Goal: Information Seeking & Learning: Learn about a topic

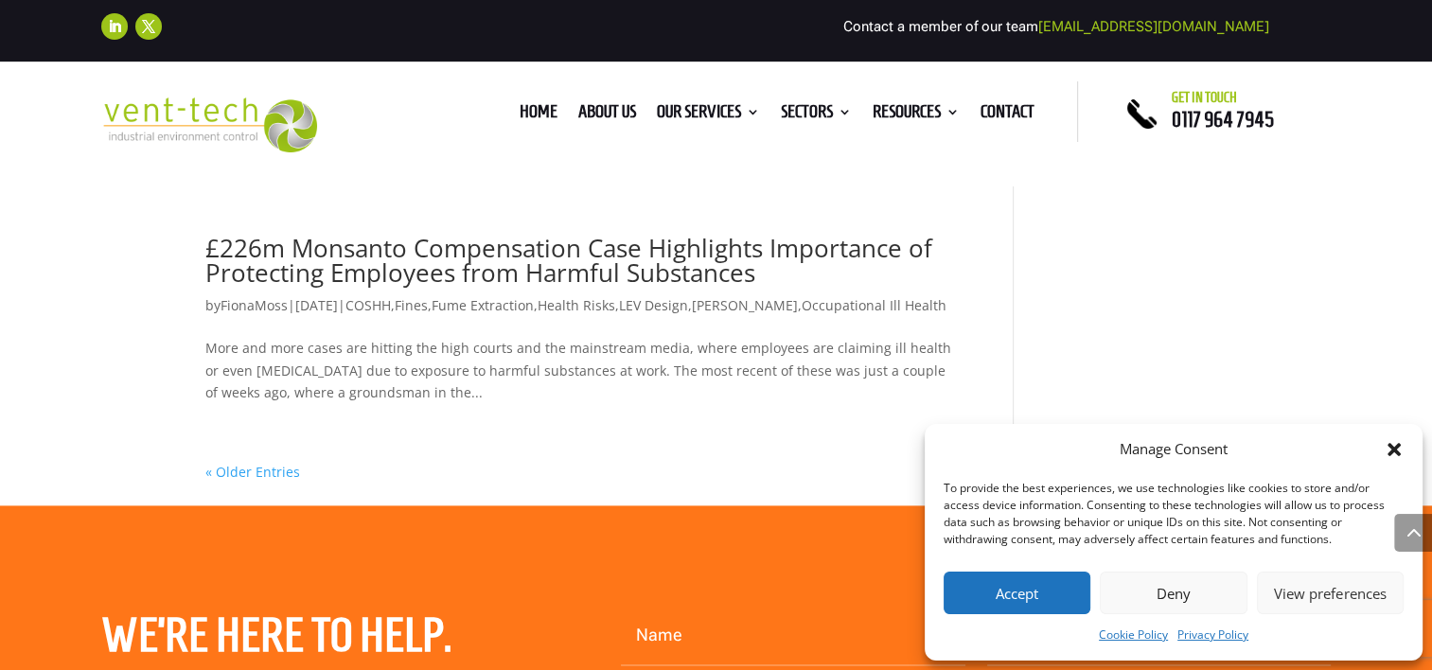
scroll to position [1893, 0]
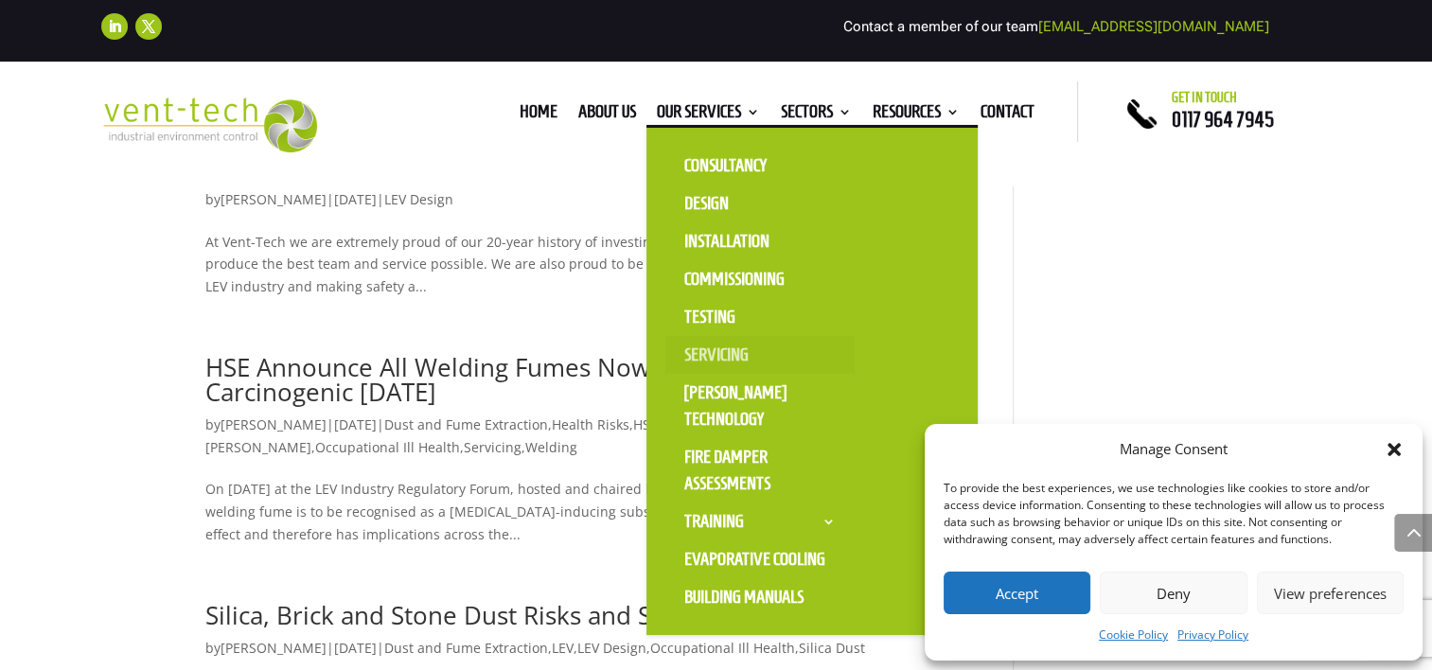
click at [764, 353] on link "Servicing" at bounding box center [759, 355] width 189 height 38
click at [738, 351] on link "Servicing" at bounding box center [759, 355] width 189 height 38
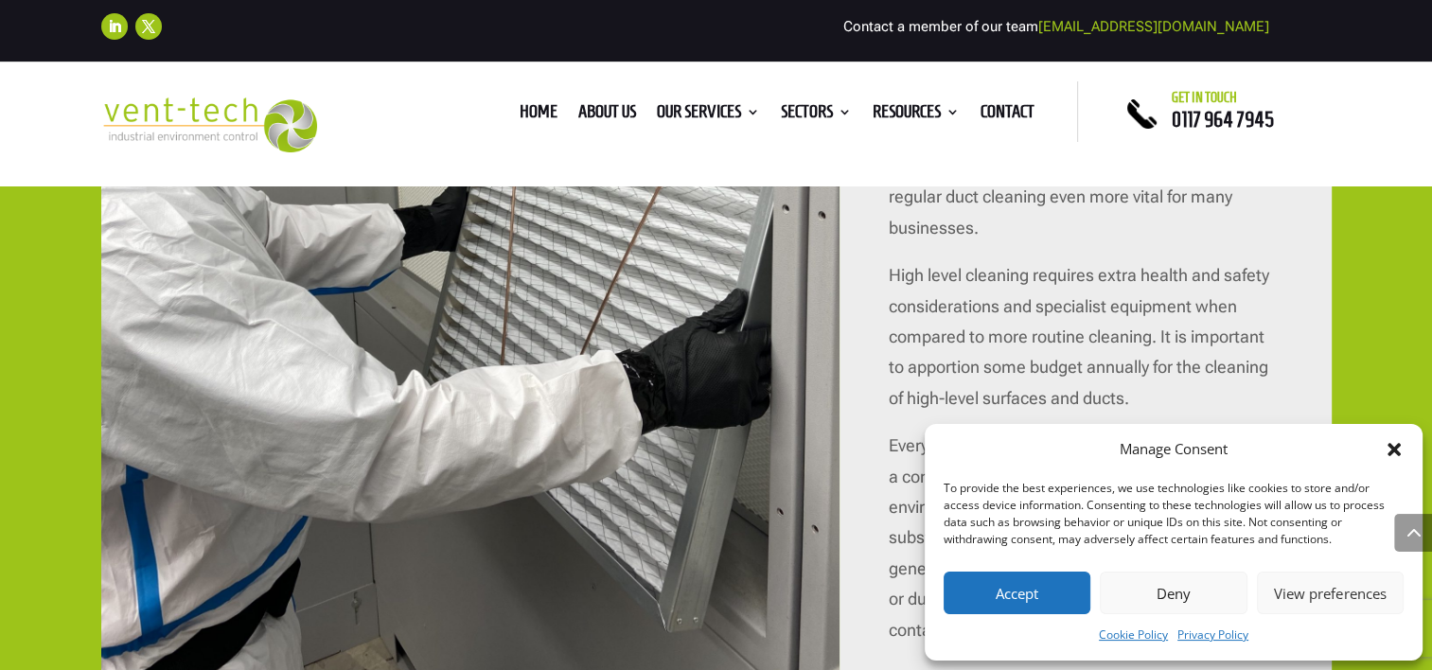
scroll to position [5301, 0]
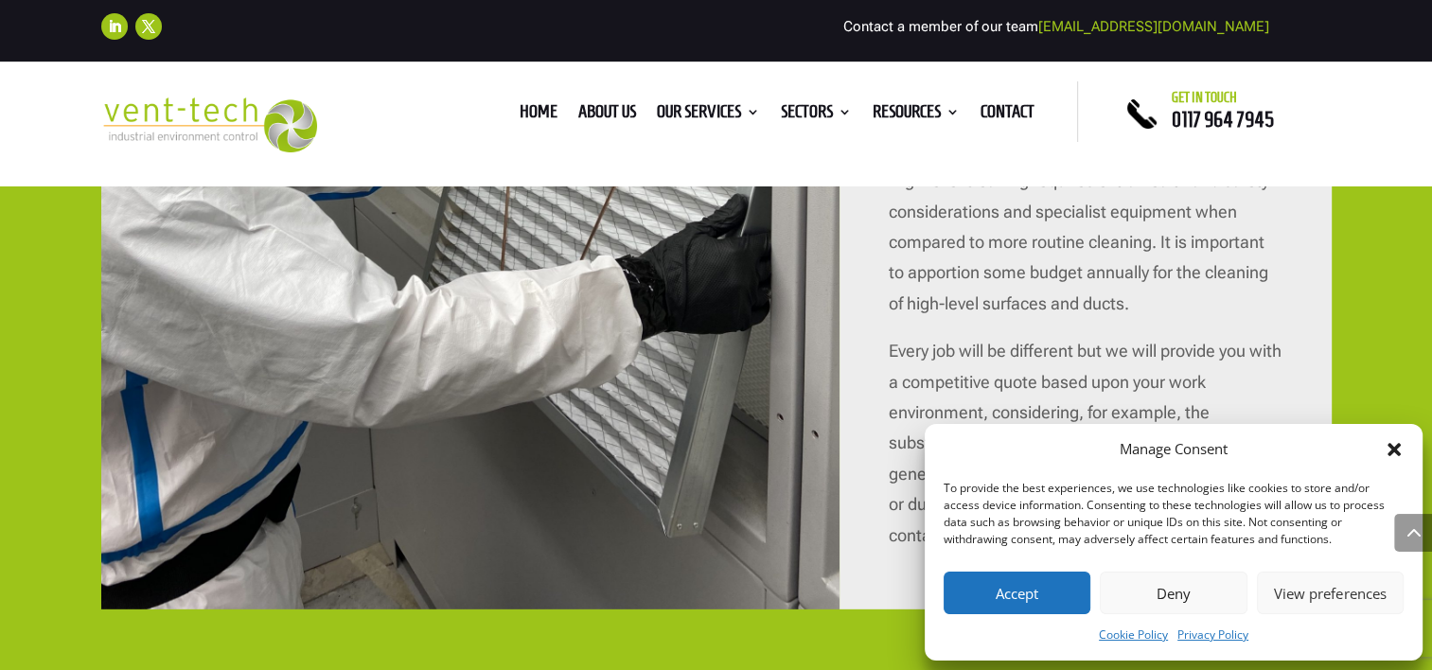
click at [1395, 454] on icon "Close dialog" at bounding box center [1394, 449] width 19 height 19
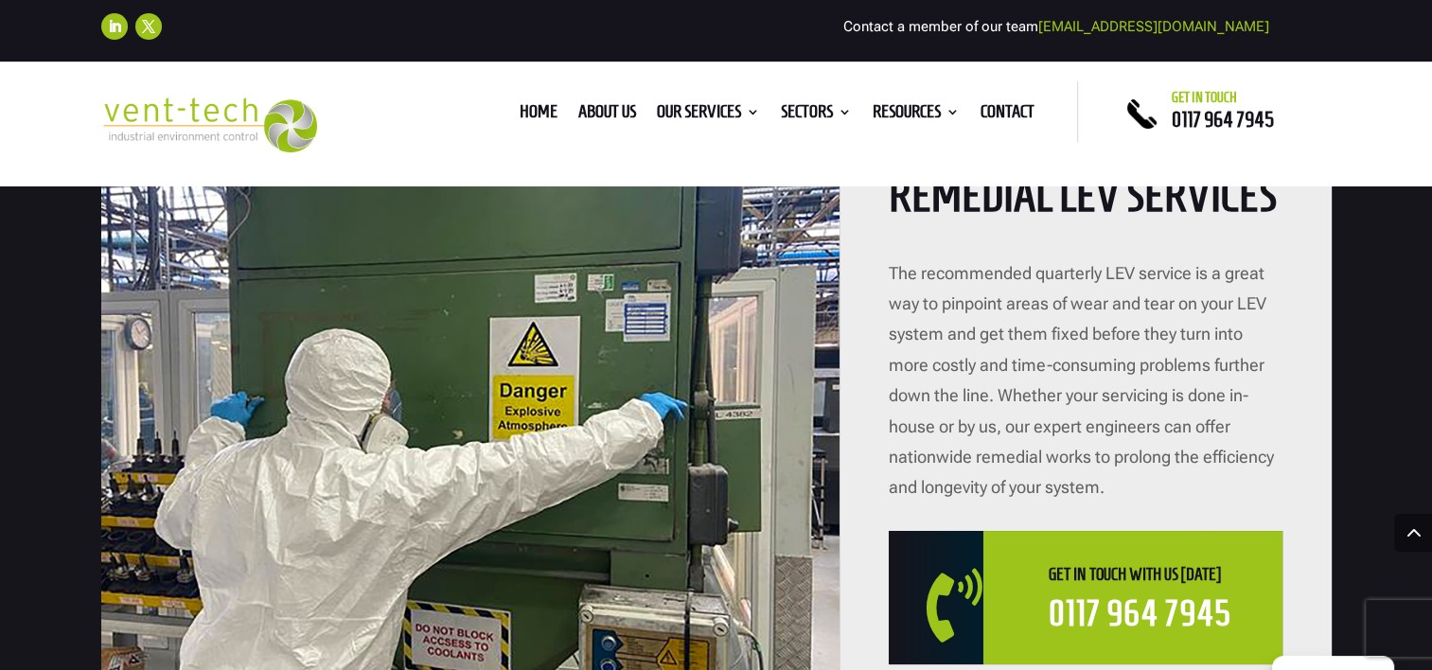
scroll to position [7289, 0]
